Goal: Task Accomplishment & Management: Manage account settings

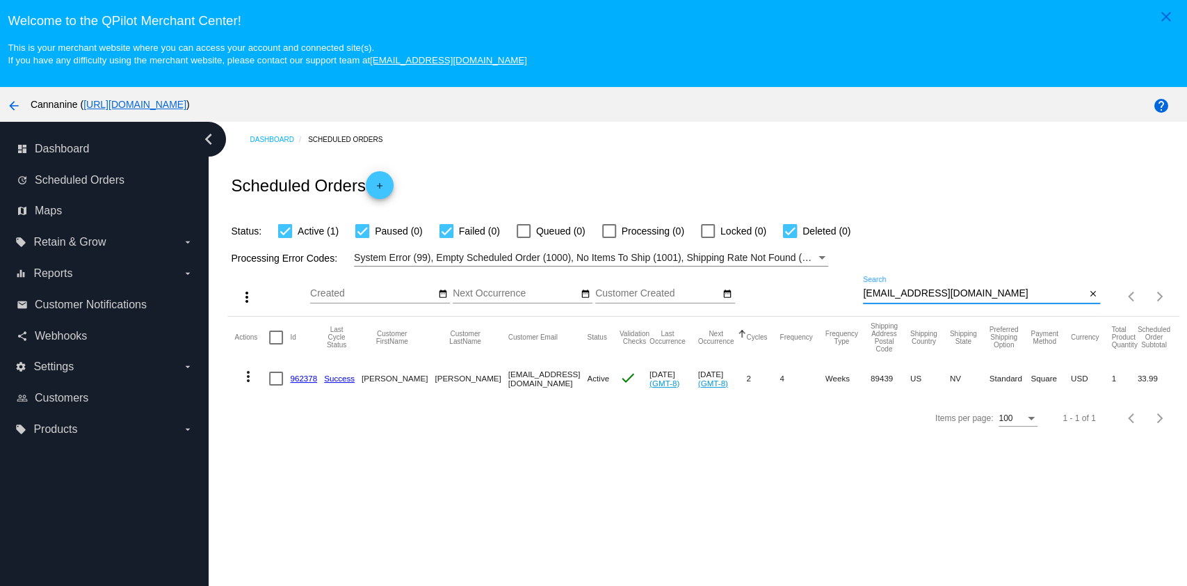
click at [972, 298] on input "hollanderlyn@gmail.com" at bounding box center [974, 293] width 223 height 11
type input "[EMAIL_ADDRESS][DOMAIN_NAME]"
click at [979, 290] on input "[EMAIL_ADDRESS][DOMAIN_NAME]" at bounding box center [974, 293] width 223 height 11
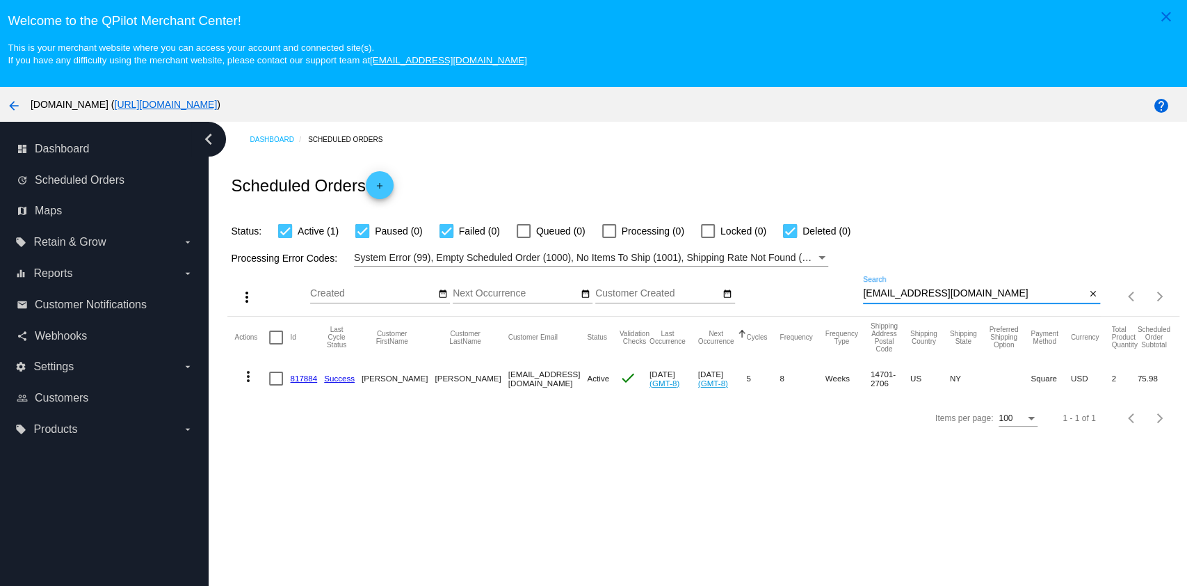
click at [979, 290] on input "[EMAIL_ADDRESS][DOMAIN_NAME]" at bounding box center [974, 293] width 223 height 11
type input "[EMAIL_ADDRESS][DOMAIN_NAME]"
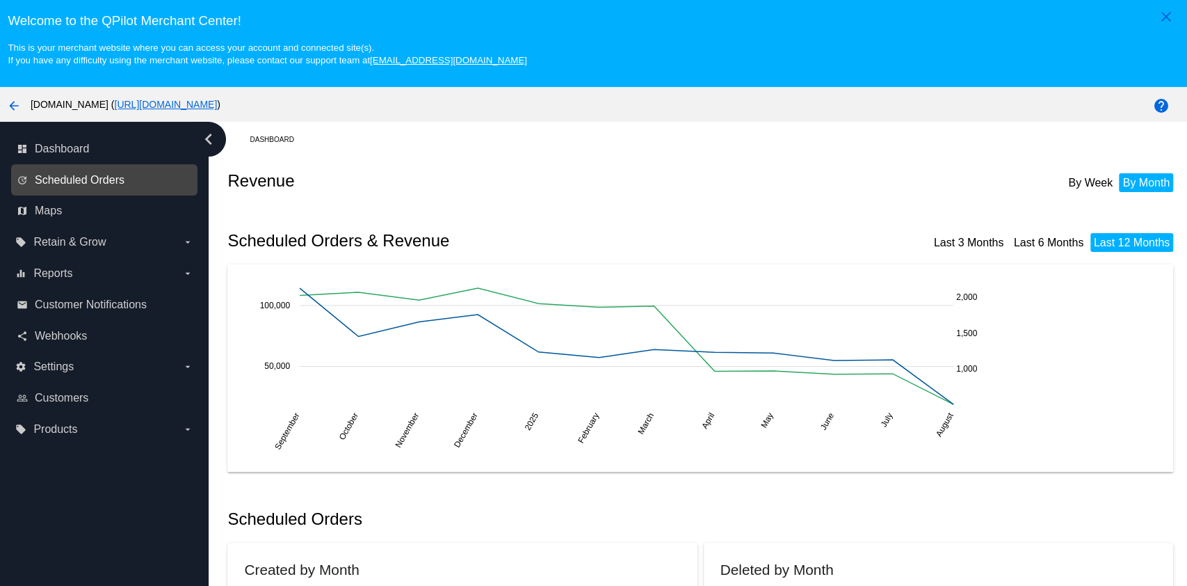
click at [71, 182] on span "Scheduled Orders" at bounding box center [80, 180] width 90 height 13
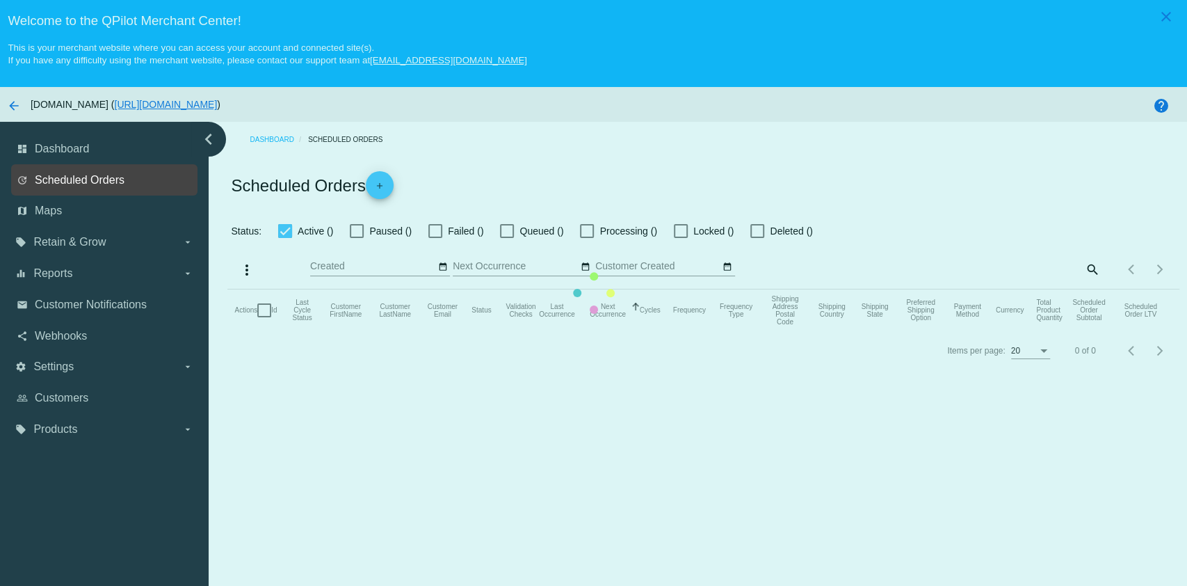
checkbox input "true"
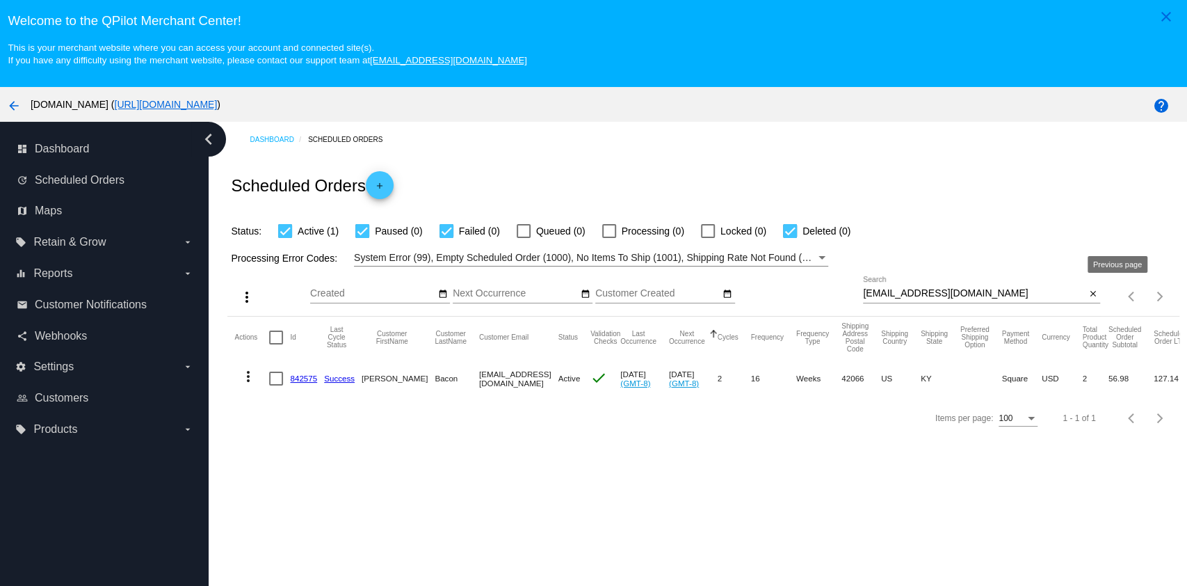
click at [1036, 300] on div "[EMAIL_ADDRESS][DOMAIN_NAME] Search" at bounding box center [974, 289] width 223 height 27
click at [1045, 285] on div "[EMAIL_ADDRESS][DOMAIN_NAME] Search" at bounding box center [974, 289] width 223 height 27
click at [1038, 296] on input "[EMAIL_ADDRESS][DOMAIN_NAME]" at bounding box center [974, 293] width 223 height 11
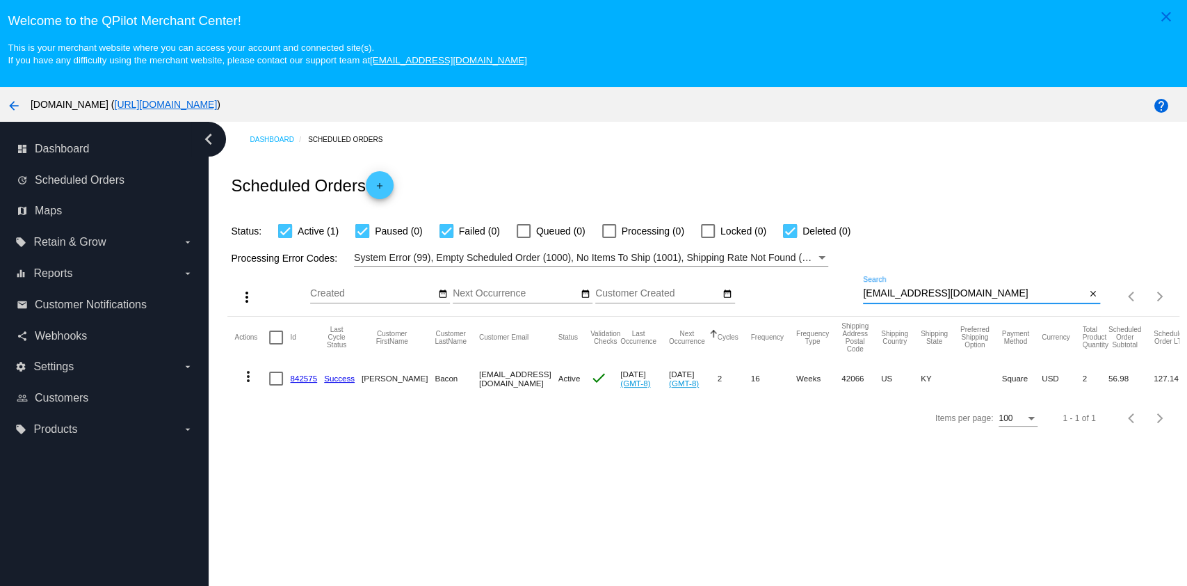
click at [1038, 296] on input "[EMAIL_ADDRESS][DOMAIN_NAME]" at bounding box center [974, 293] width 223 height 11
paste input "orainesteffens"
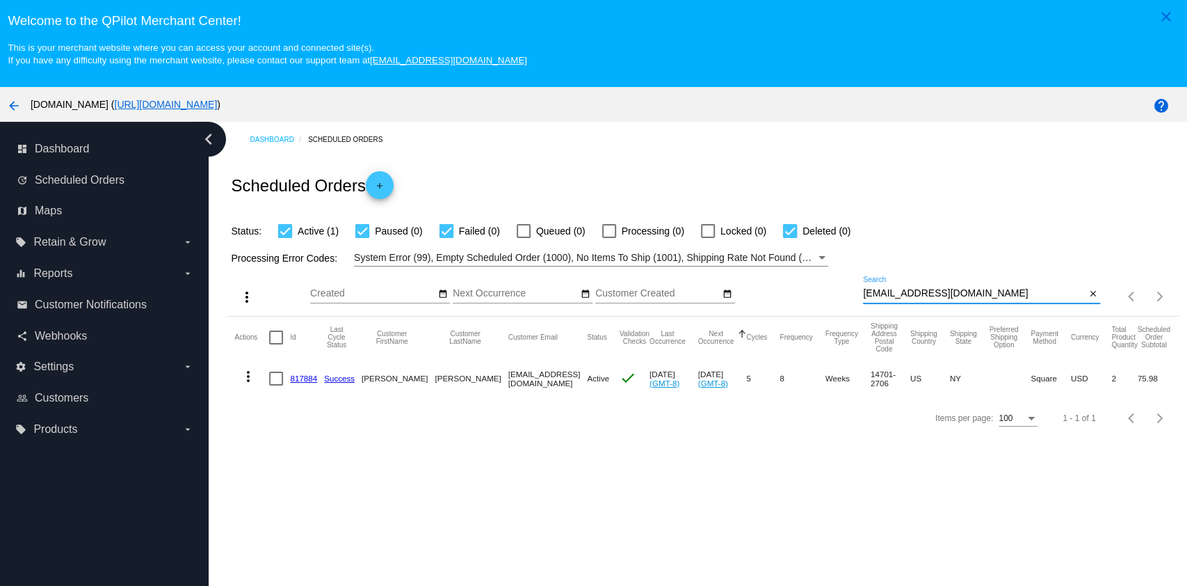
type input "[EMAIL_ADDRESS][DOMAIN_NAME]"
click at [295, 382] on link "817884" at bounding box center [303, 377] width 27 height 9
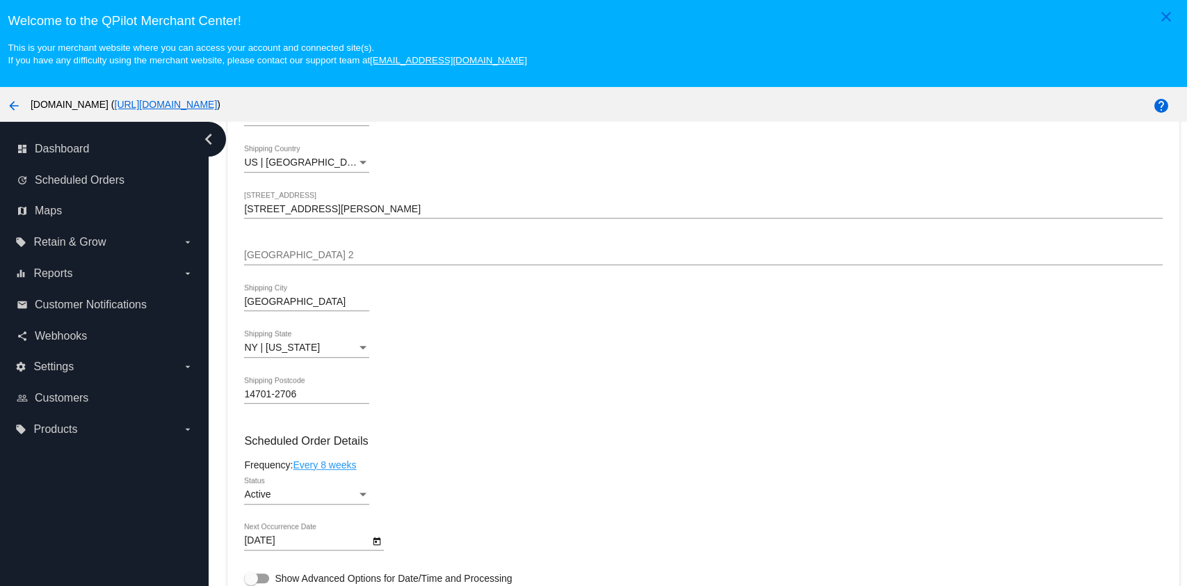
scroll to position [556, 0]
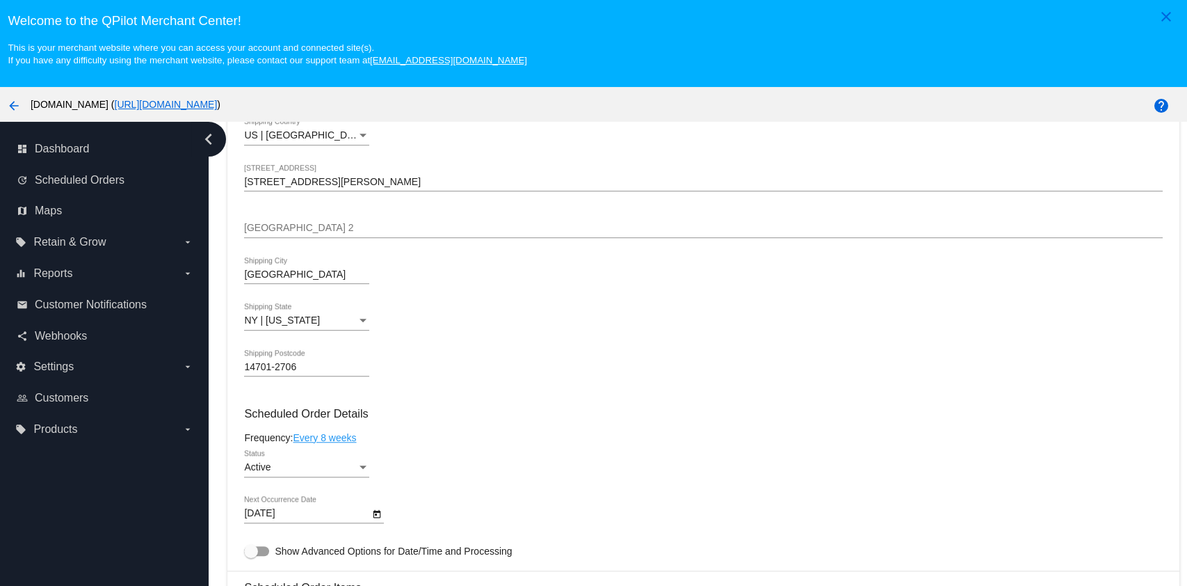
click at [307, 463] on div "Active Status" at bounding box center [306, 463] width 125 height 27
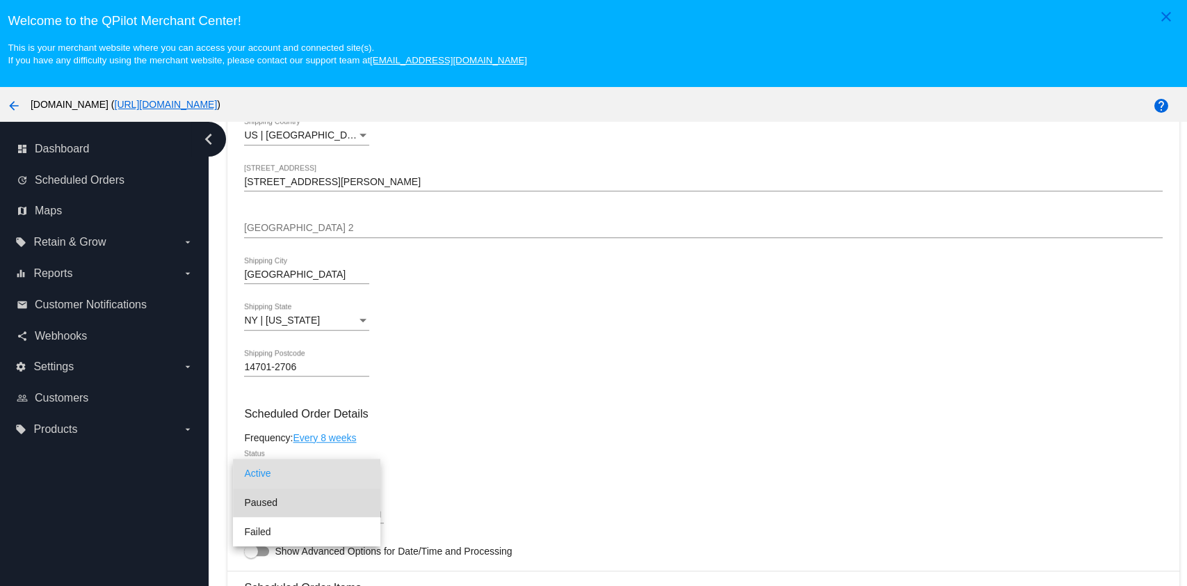
click at [304, 501] on span "Paused" at bounding box center [306, 502] width 125 height 29
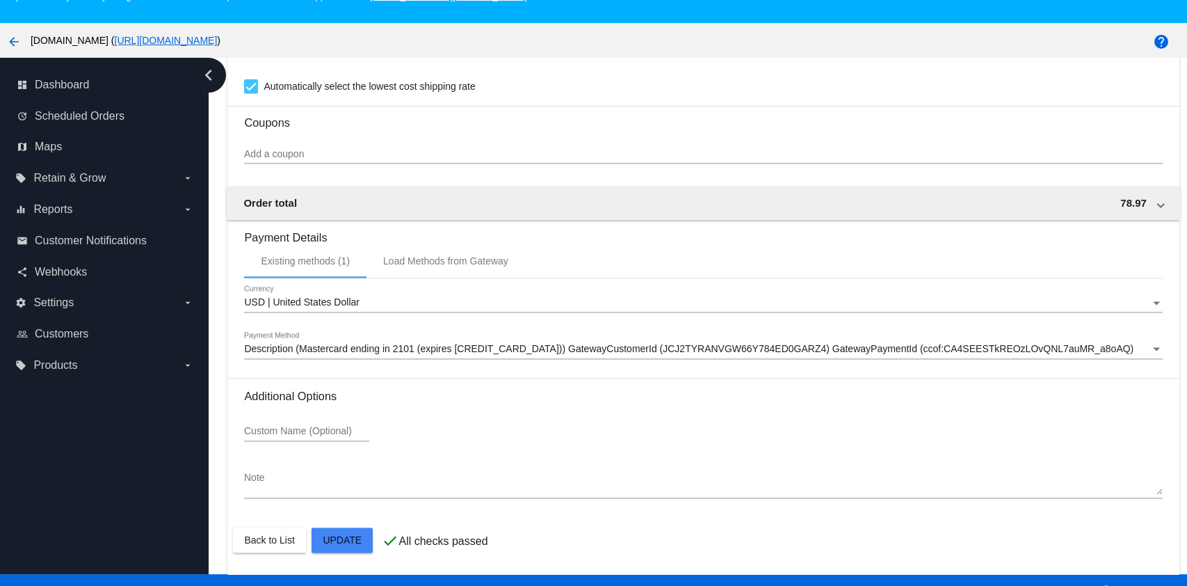
scroll to position [88, 0]
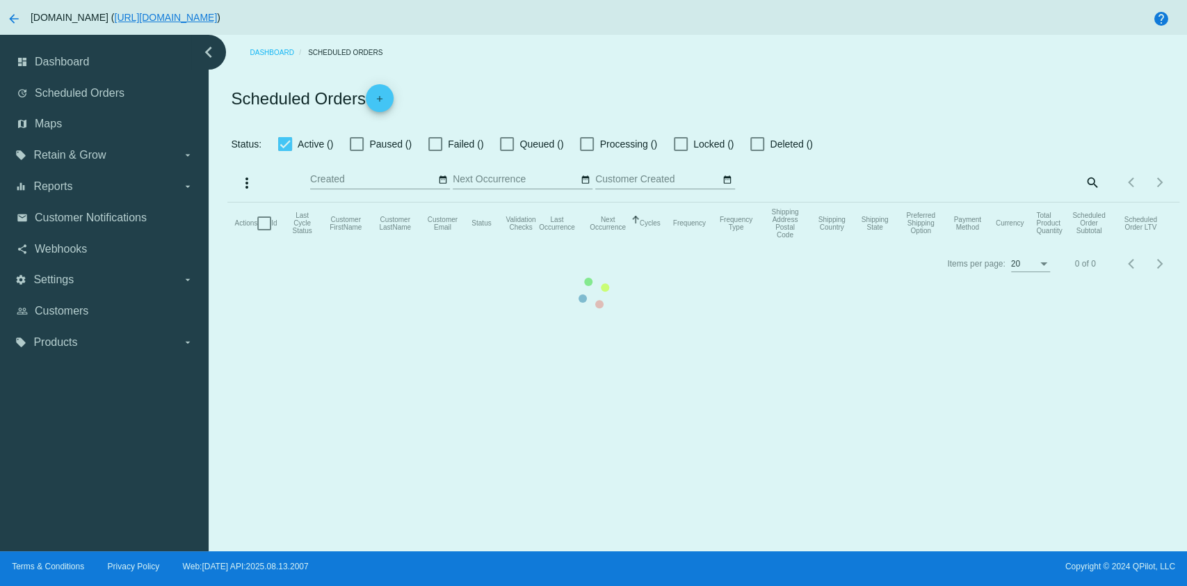
checkbox input "true"
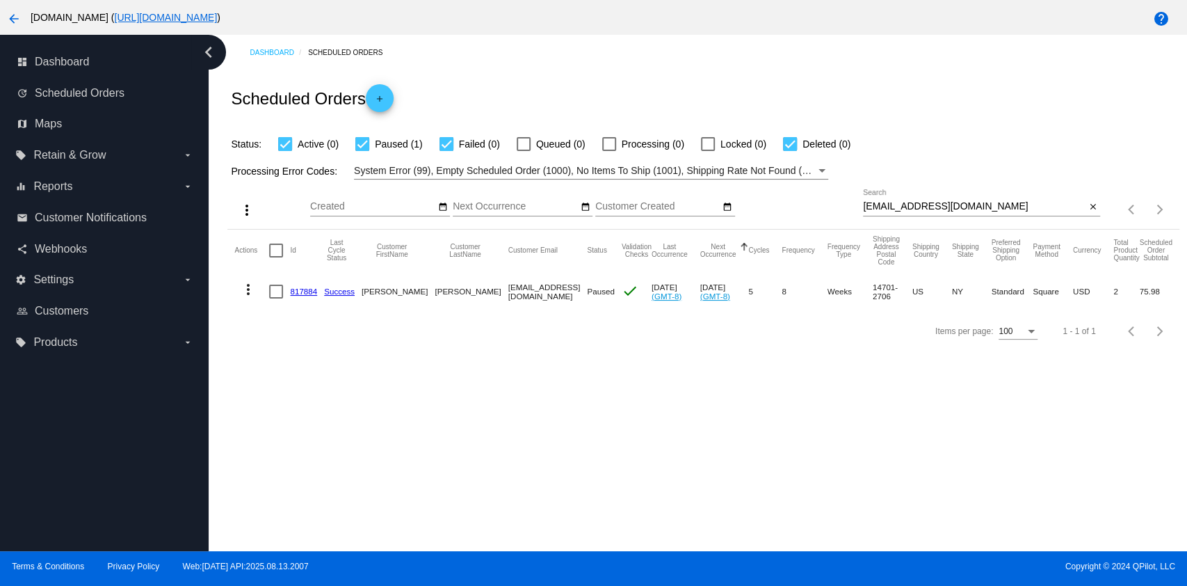
click at [52, 378] on div "dashboard Dashboard update Scheduled Orders map Maps local_offer Retain & Grow …" at bounding box center [104, 293] width 209 height 516
click at [981, 209] on input "[EMAIL_ADDRESS][DOMAIN_NAME]" at bounding box center [974, 206] width 223 height 11
paste input "eilasamiabacon"
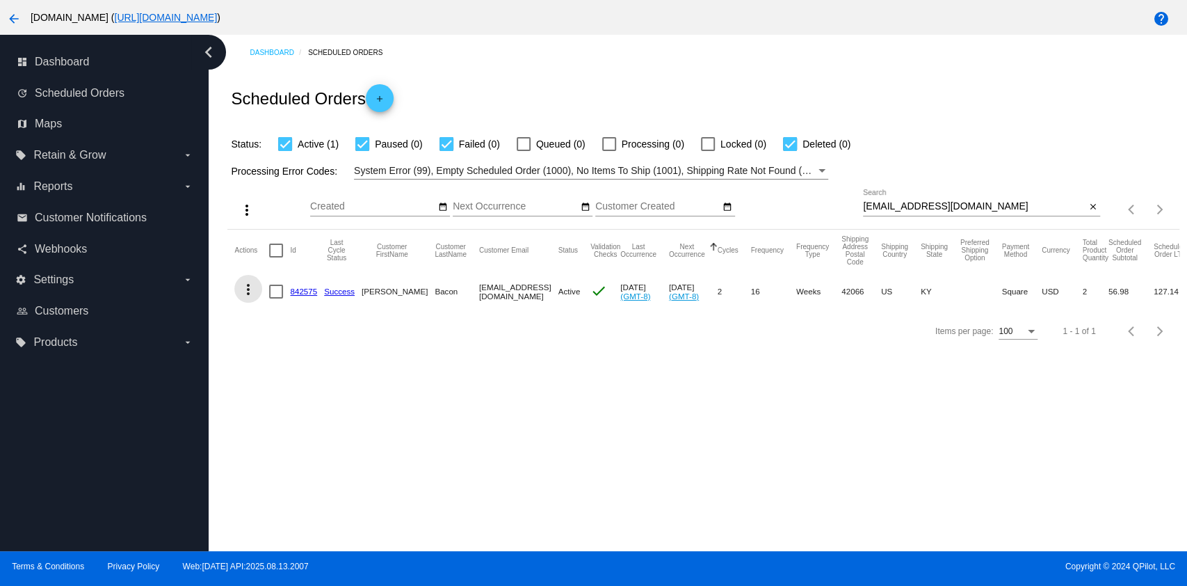
click at [244, 291] on mat-icon "more_vert" at bounding box center [248, 289] width 17 height 17
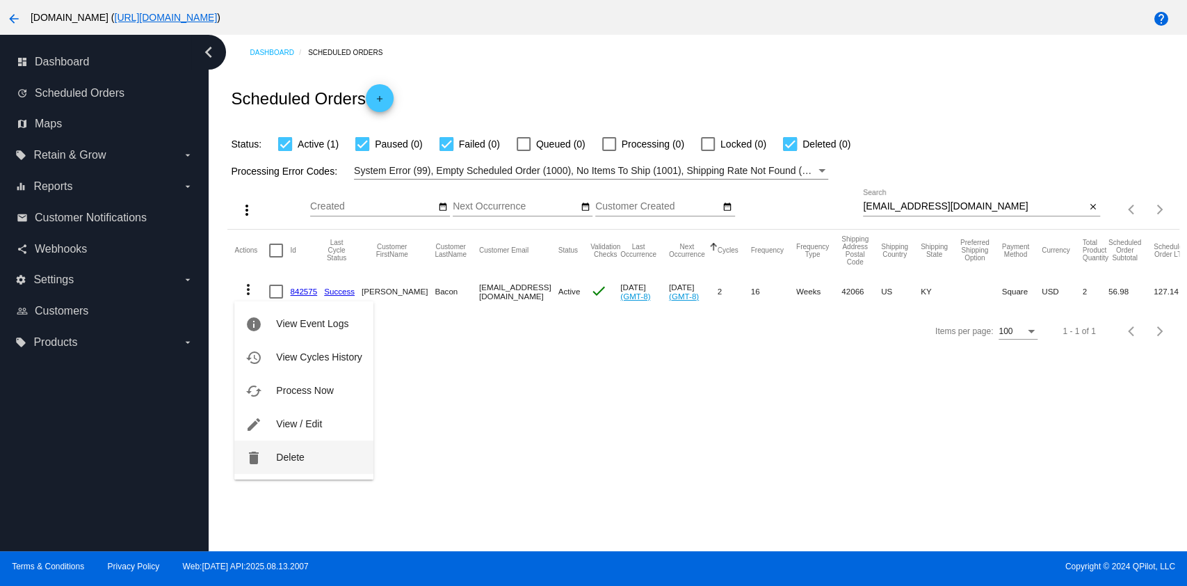
click at [300, 458] on span "Delete" at bounding box center [290, 456] width 28 height 11
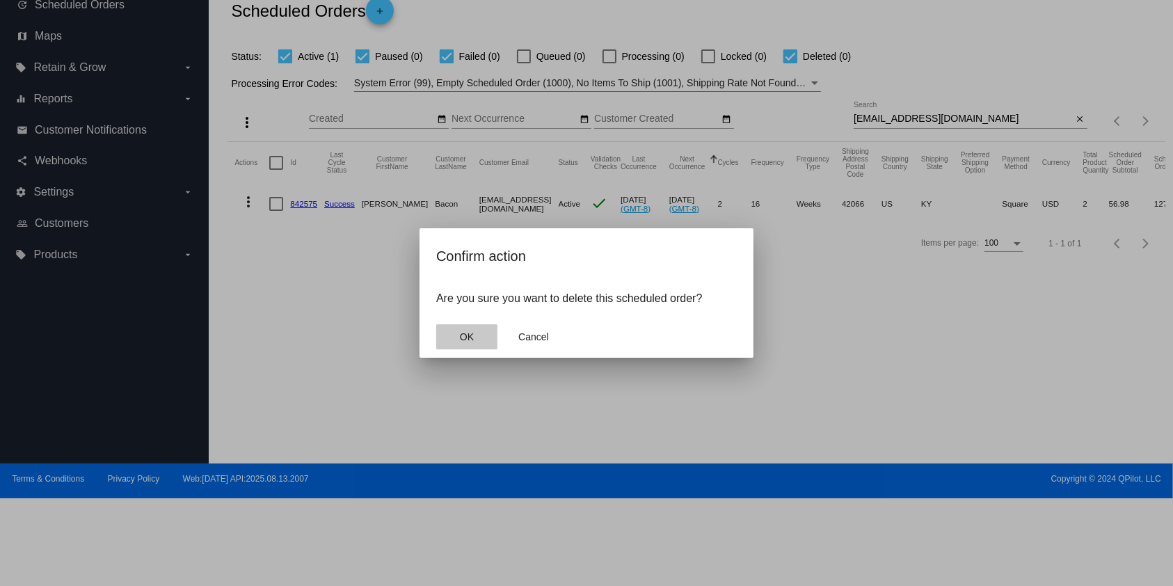
click at [460, 337] on span "OK" at bounding box center [467, 336] width 14 height 11
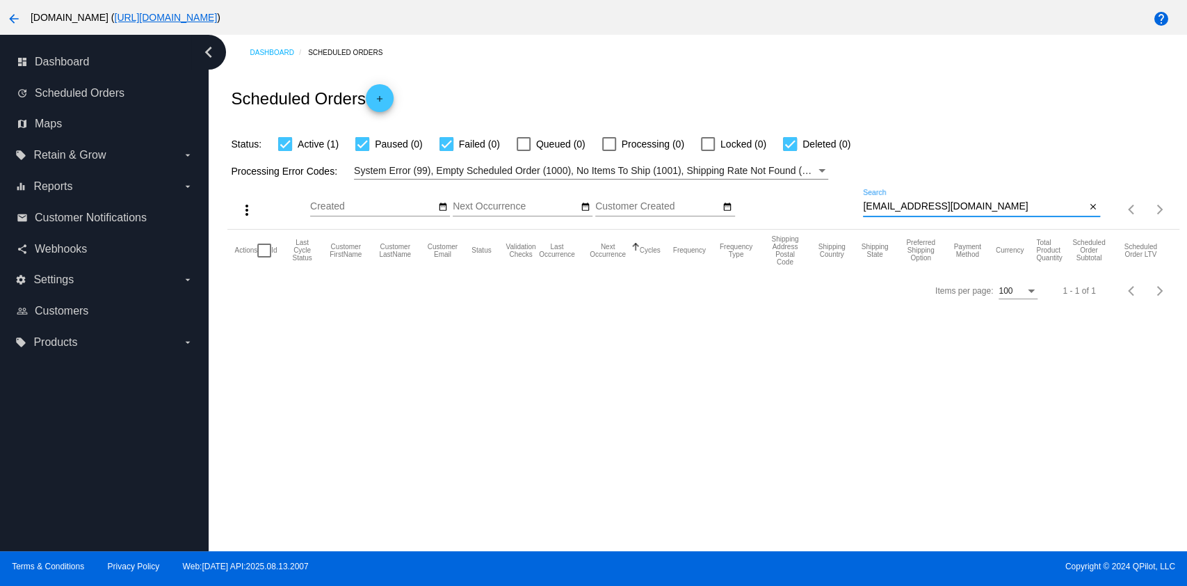
click at [1006, 204] on input "[EMAIL_ADDRESS][DOMAIN_NAME]" at bounding box center [974, 206] width 223 height 11
type input "[EMAIL_ADDRESS][DOMAIN_NAME]"
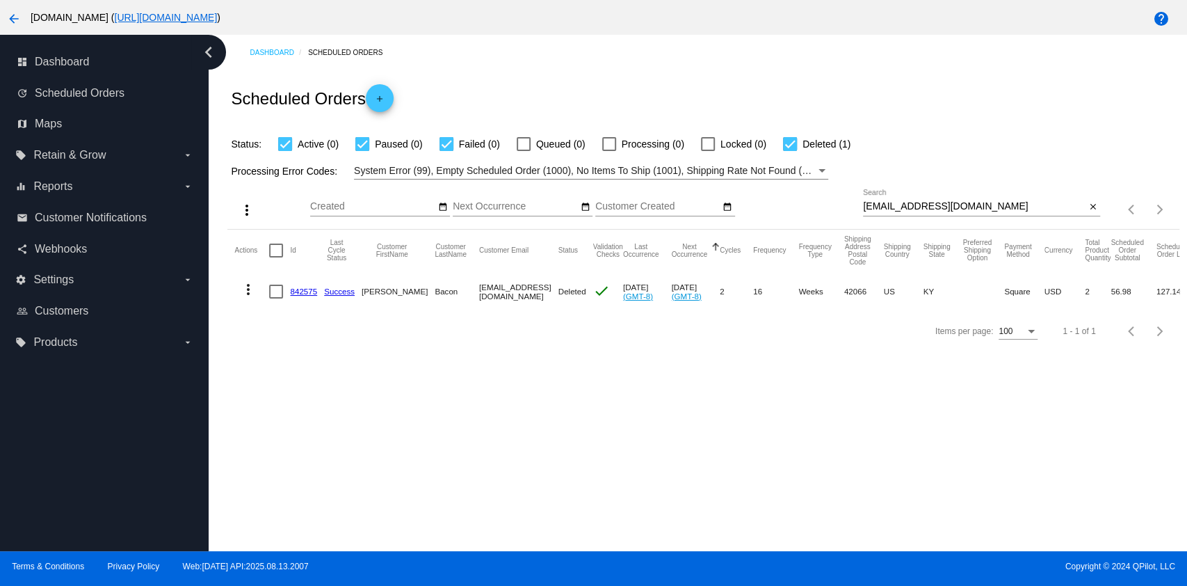
click at [306, 294] on link "842575" at bounding box center [303, 291] width 27 height 9
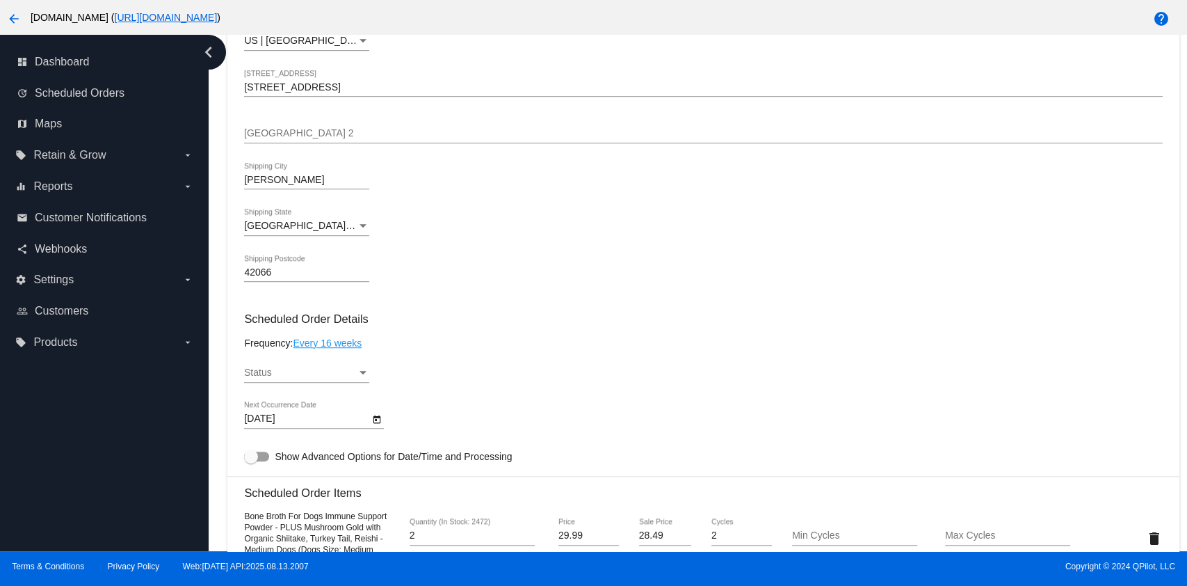
scroll to position [556, 0]
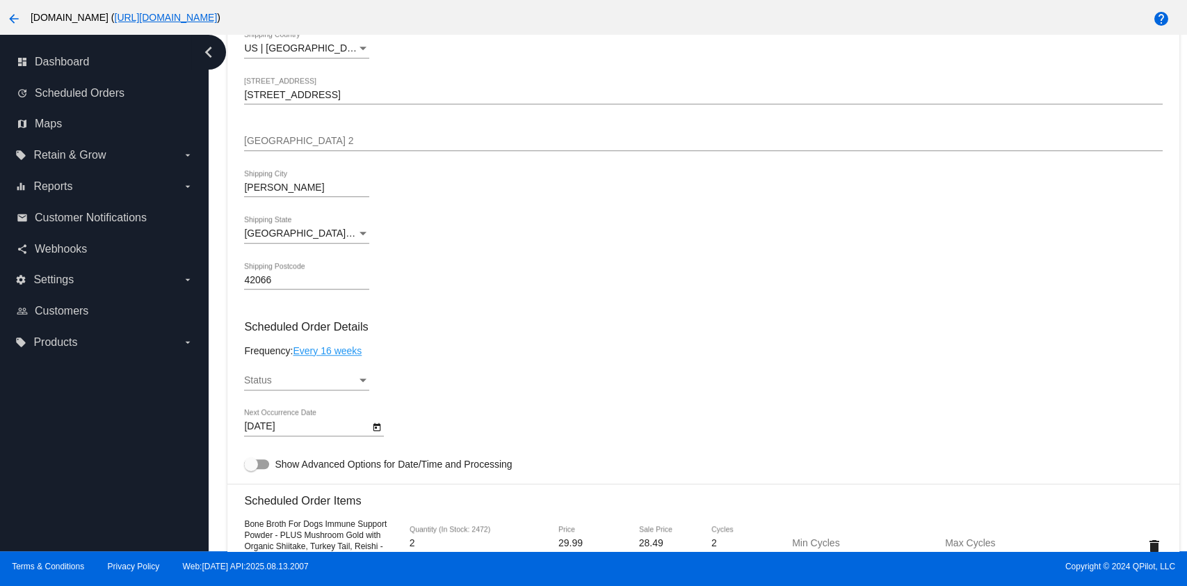
click at [317, 383] on div "Status" at bounding box center [300, 380] width 113 height 11
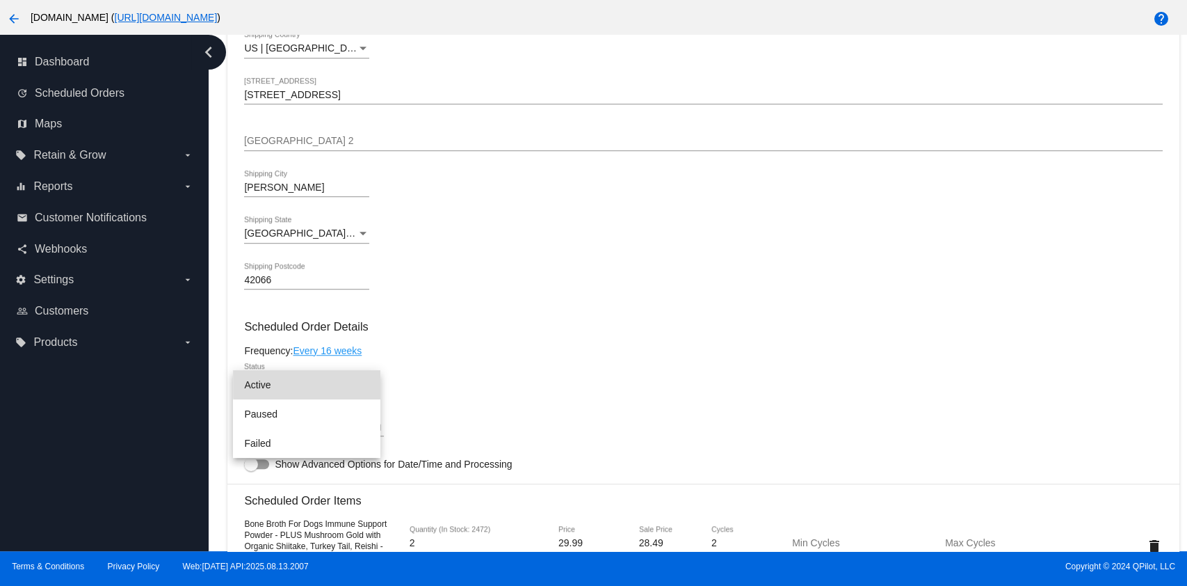
click at [317, 383] on span "Active" at bounding box center [306, 384] width 125 height 29
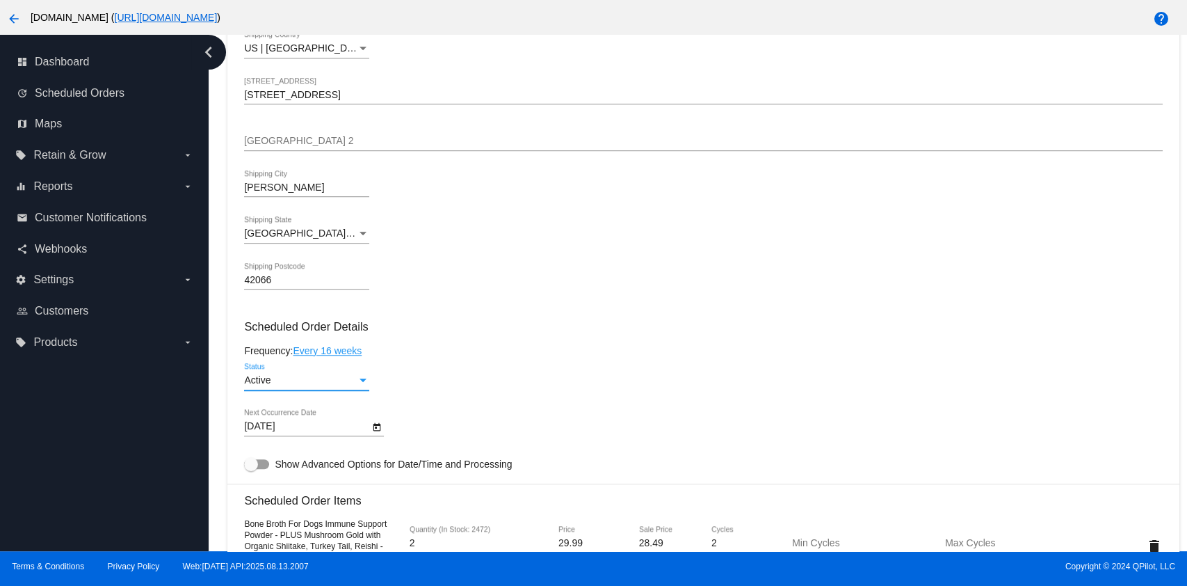
click at [317, 383] on div "Active" at bounding box center [300, 380] width 113 height 11
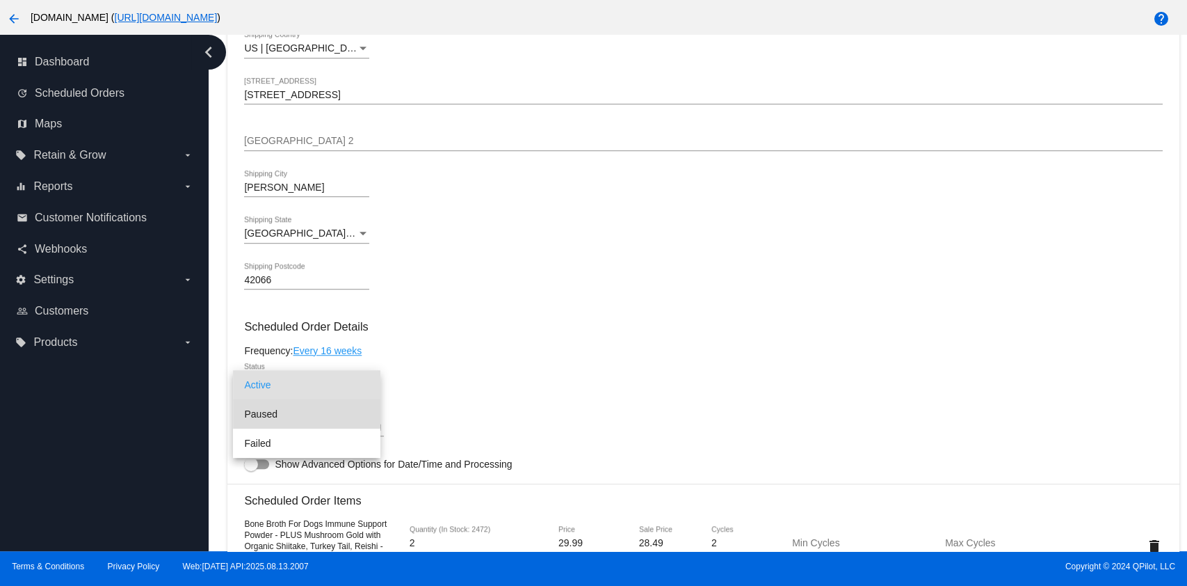
click at [319, 409] on span "Paused" at bounding box center [306, 413] width 125 height 29
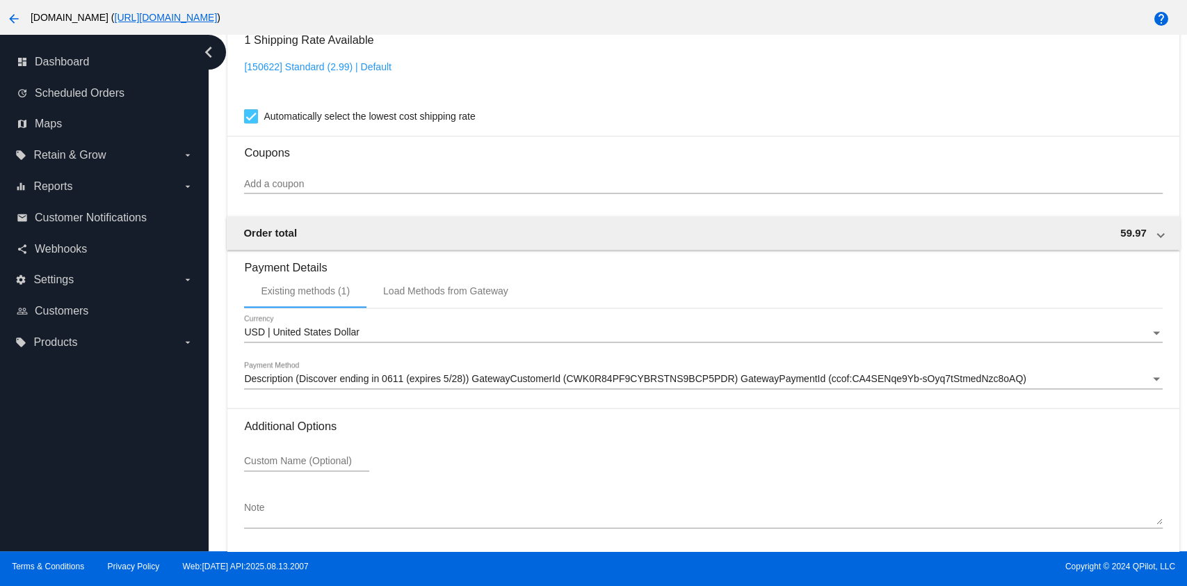
scroll to position [1230, 0]
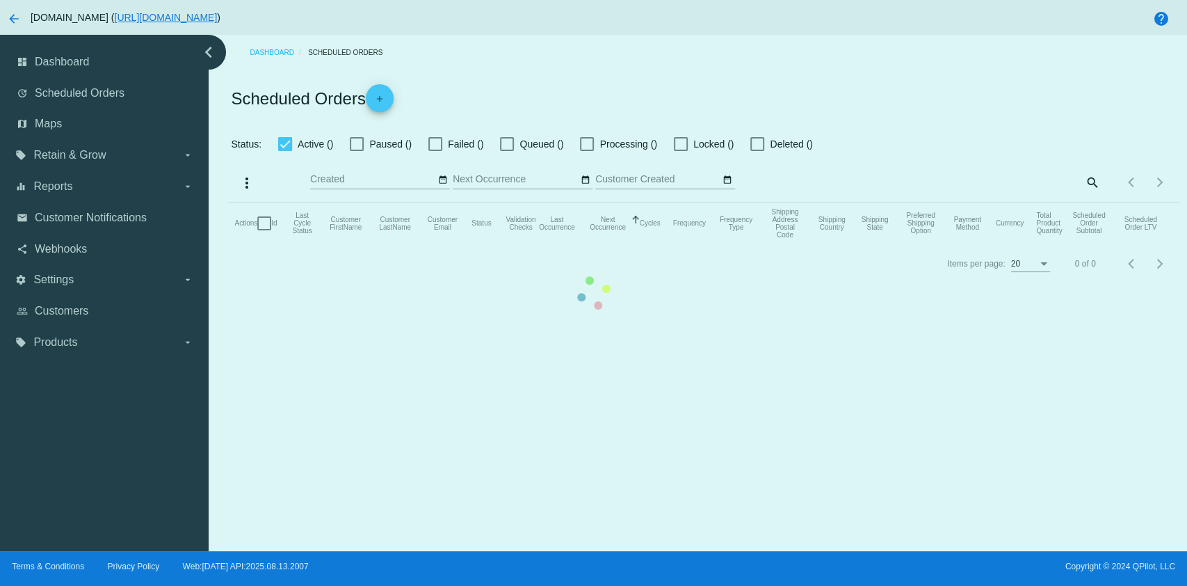
checkbox input "true"
